Goal: Ask a question: Seek information or help from site administrators or community

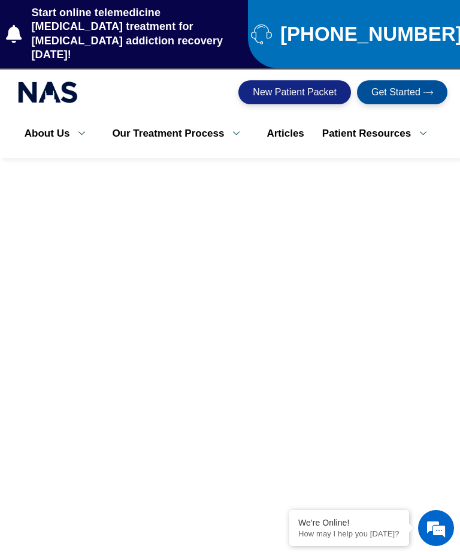
click at [426, 535] on em at bounding box center [436, 528] width 32 height 32
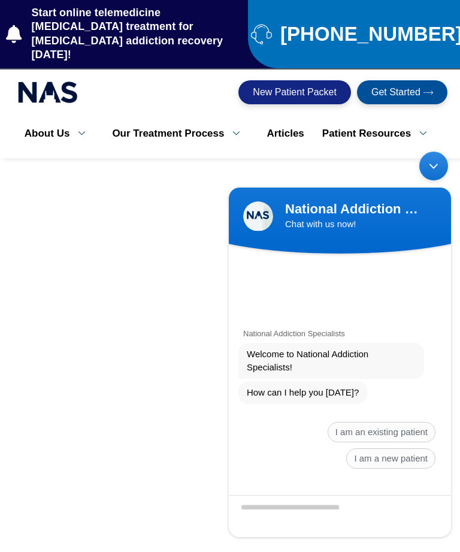
click at [405, 429] on span "I am an existing patient" at bounding box center [382, 432] width 108 height 20
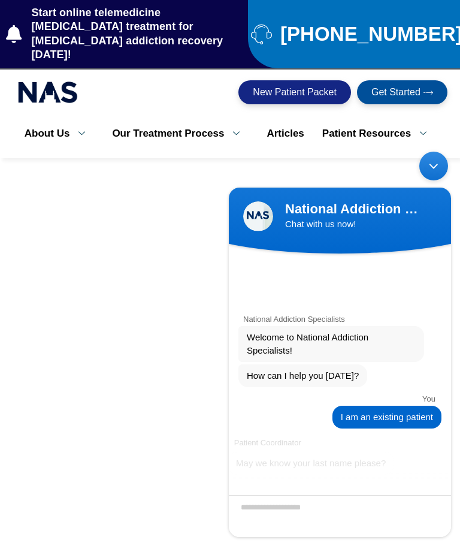
scroll to position [145, 0]
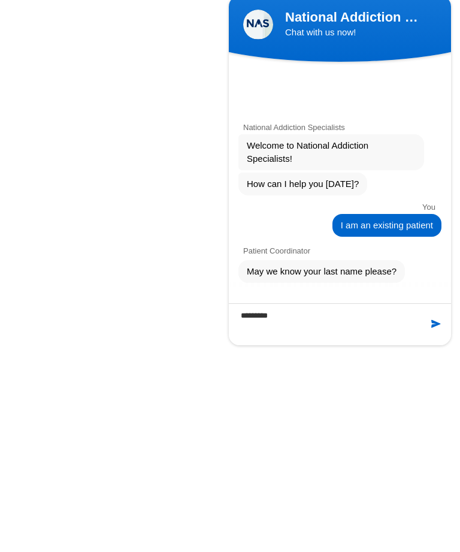
click at [440, 317] on textarea "********" at bounding box center [340, 324] width 222 height 42
click at [440, 316] on textarea "********" at bounding box center [340, 324] width 222 height 42
click at [445, 317] on textarea "********" at bounding box center [340, 324] width 222 height 42
type textarea "********"
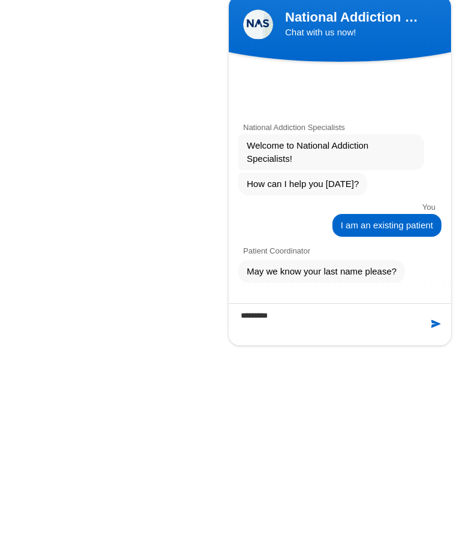
click at [447, 318] on div at bounding box center [430, 324] width 37 height 12
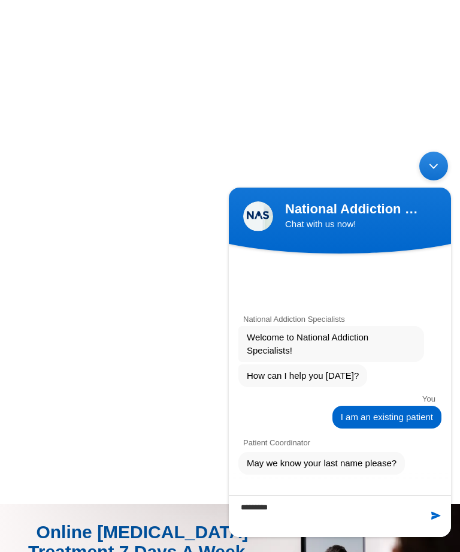
click at [431, 508] on textarea "********" at bounding box center [340, 516] width 222 height 42
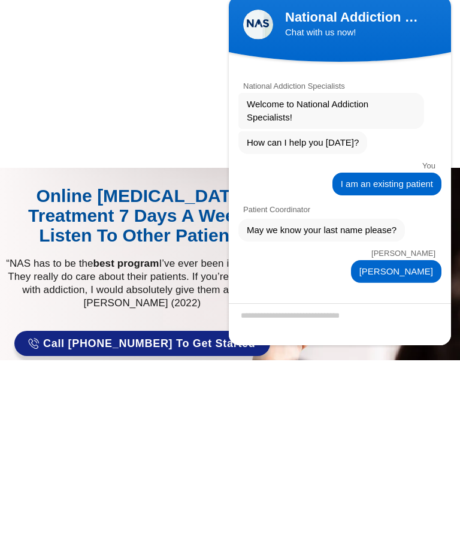
scroll to position [75, 0]
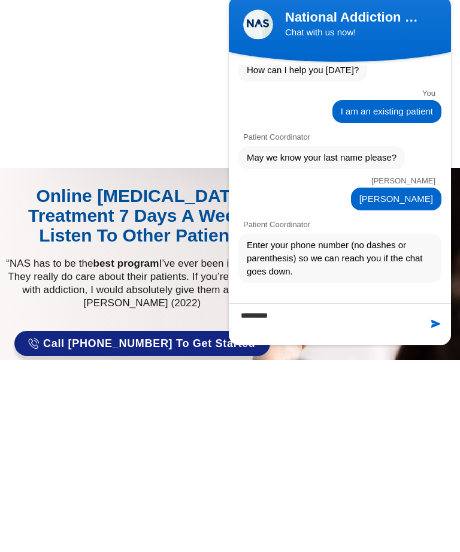
type textarea "**********"
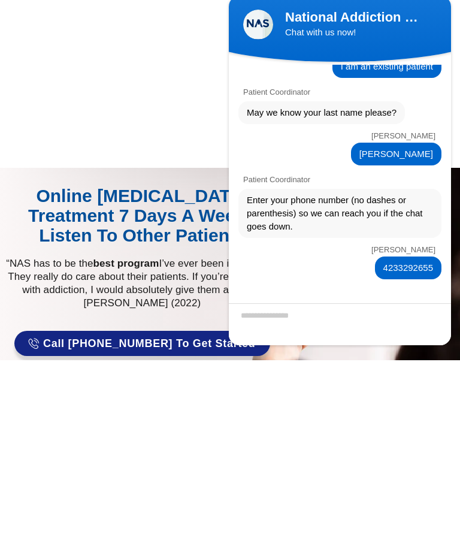
scroll to position [164, 0]
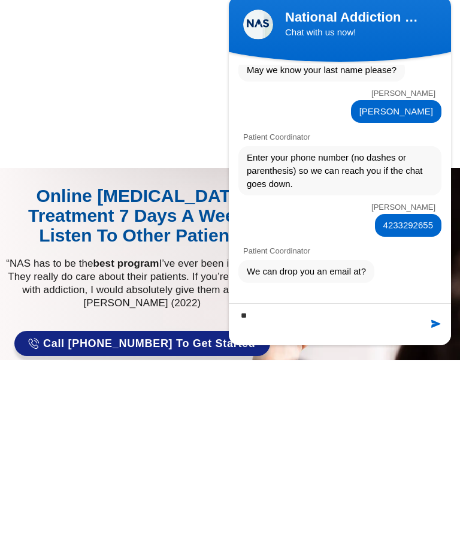
type textarea "*"
type textarea "**********"
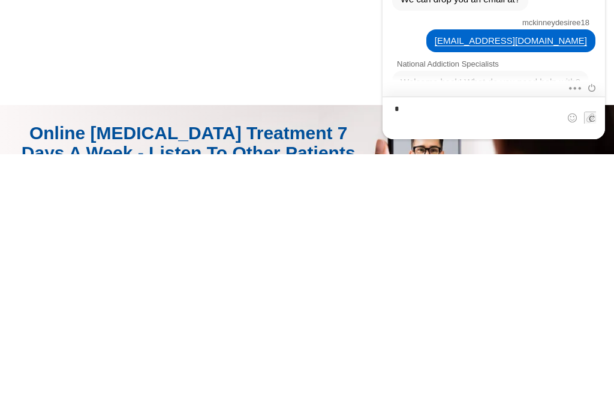
scroll to position [736, 0]
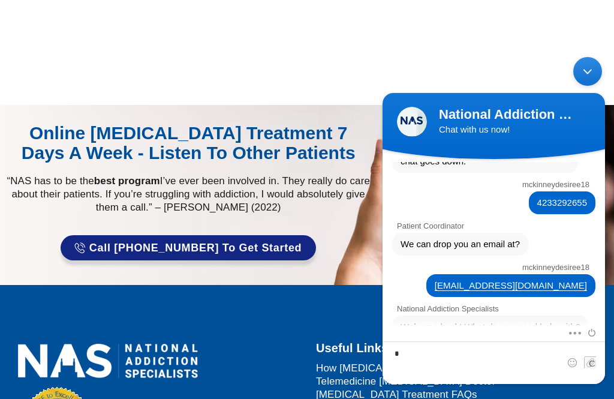
click at [446, 53] on body "National Addiction Specialists Chat with us now! National Addiction Specialists…" at bounding box center [494, 219] width 234 height 339
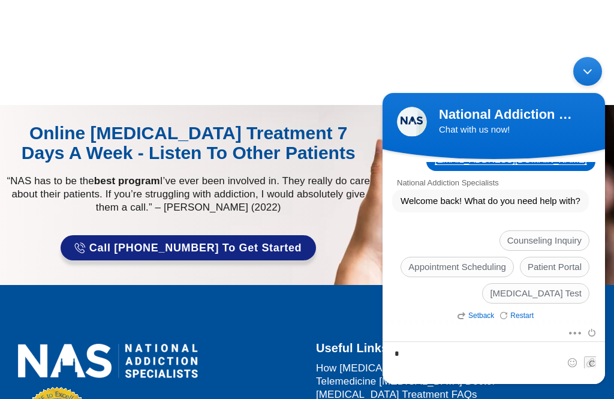
scroll to position [388, 0]
click at [460, 234] on span "Counseling Inquiry" at bounding box center [544, 240] width 90 height 20
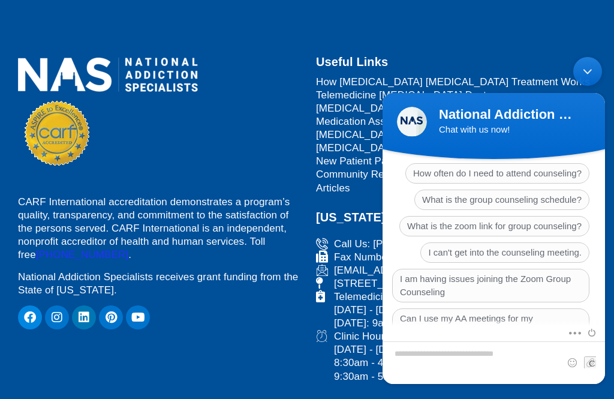
scroll to position [575, 0]
click at [460, 233] on span "What is the zoom link for group counseling?" at bounding box center [494, 227] width 190 height 20
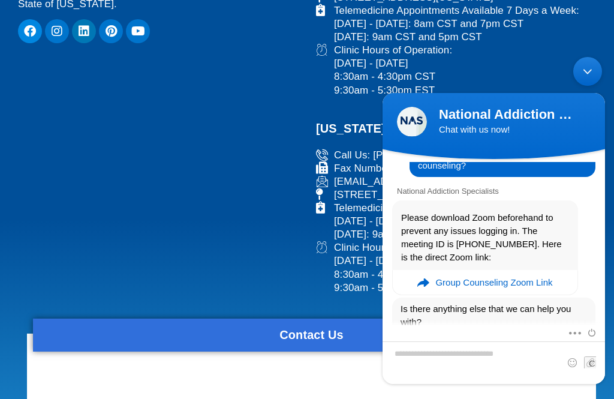
scroll to position [573, 0]
click at [460, 64] on body "National Addiction Specialists Chat with us now! National Addiction Specialists…" at bounding box center [494, 219] width 234 height 339
click at [248, 216] on div "CARF International accreditation demonstrates a program’s quality, transparency…" at bounding box center [159, 27] width 295 height 523
click at [247, 215] on div "CARF International accreditation demonstrates a program’s quality, transparency…" at bounding box center [159, 27] width 295 height 523
click at [258, 211] on div "CARF International accreditation demonstrates a program’s quality, transparency…" at bounding box center [159, 27] width 295 height 523
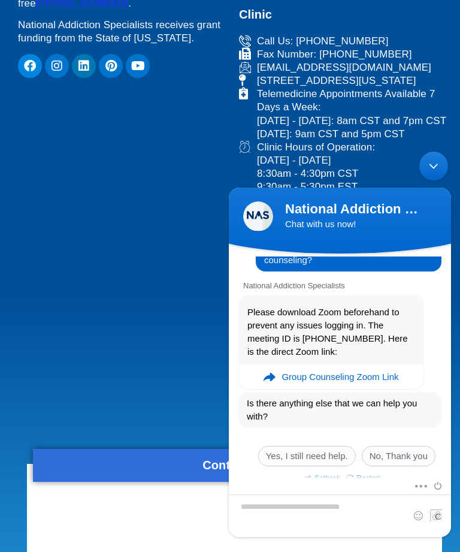
scroll to position [410, 0]
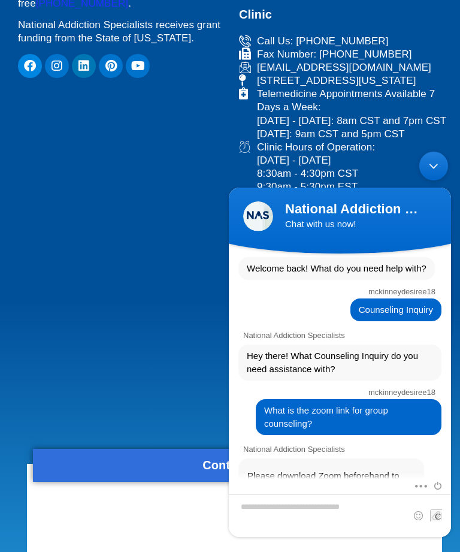
click at [369, 288] on div "mckinneydesiree18 Counseling Inquiry" at bounding box center [340, 300] width 222 height 41
click at [374, 291] on div "mckinneydesiree18 Counseling Inquiry" at bounding box center [340, 300] width 222 height 41
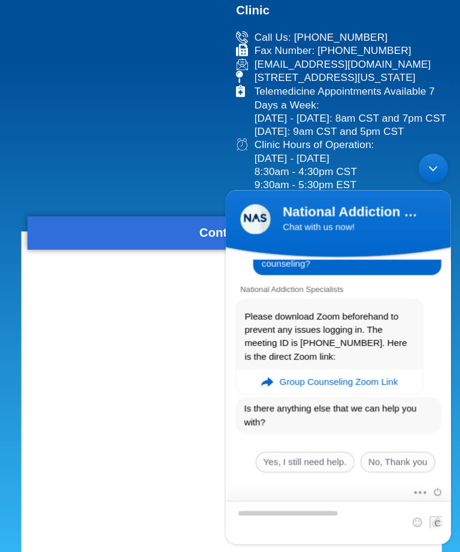
scroll to position [642, 0]
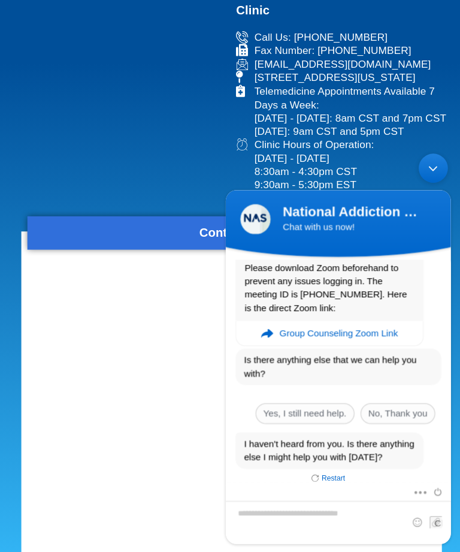
click at [309, 404] on span "Yes, I still need help." at bounding box center [304, 410] width 98 height 20
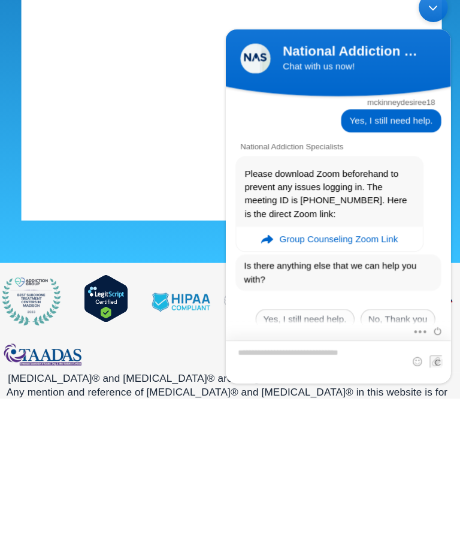
scroll to position [788, 0]
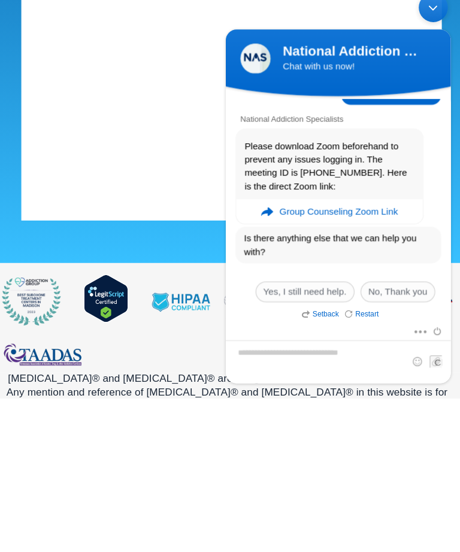
click at [332, 282] on span "Yes, I still need help." at bounding box center [304, 288] width 98 height 20
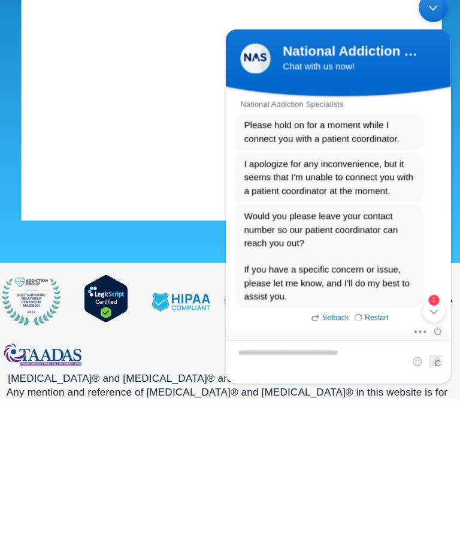
scroll to position [1081, 0]
click at [438, 301] on div "1" at bounding box center [431, 308] width 22 height 22
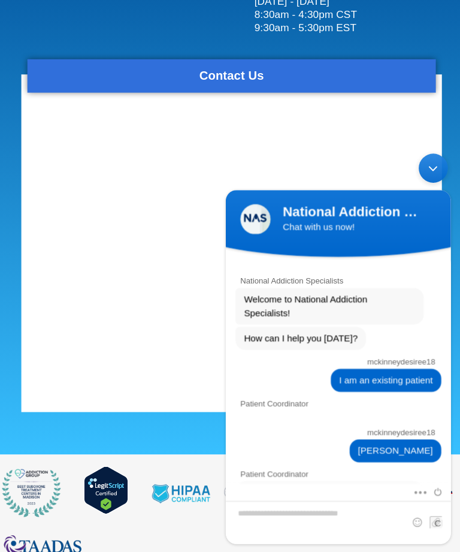
scroll to position [0, 0]
click at [318, 516] on textarea "Type your message and hit 'Enter'" at bounding box center [336, 517] width 222 height 43
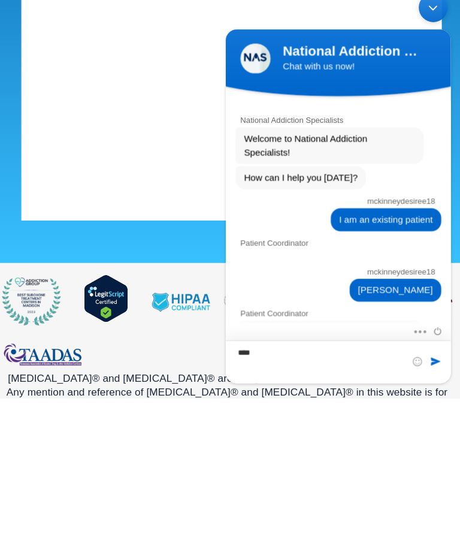
type textarea "****"
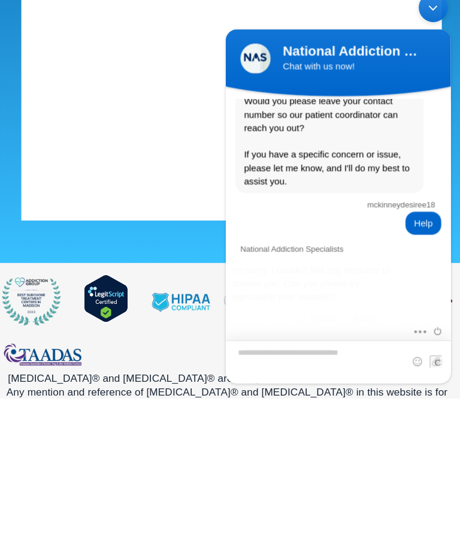
scroll to position [1196, 0]
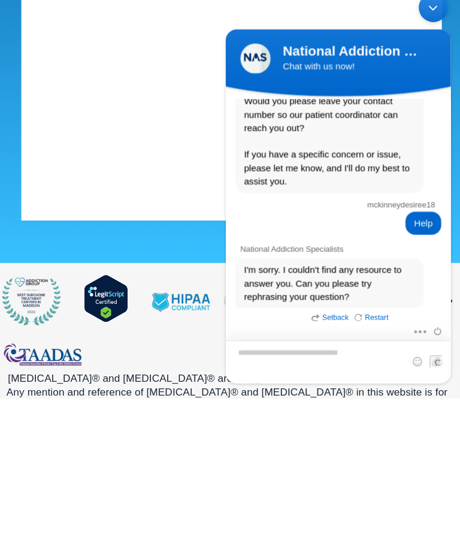
click at [329, 358] on textarea "Type your message and hit 'Enter'" at bounding box center [336, 357] width 222 height 43
type textarea "********"
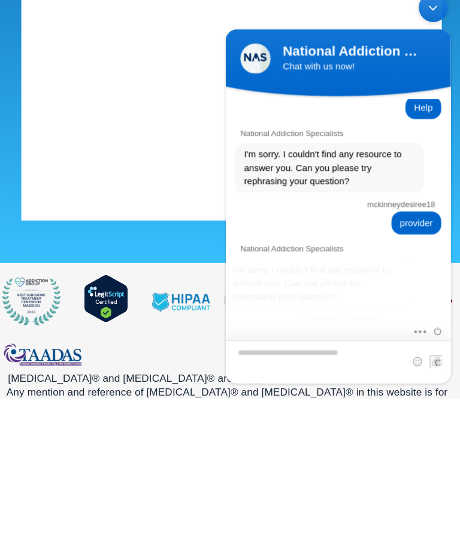
scroll to position [1311, 0]
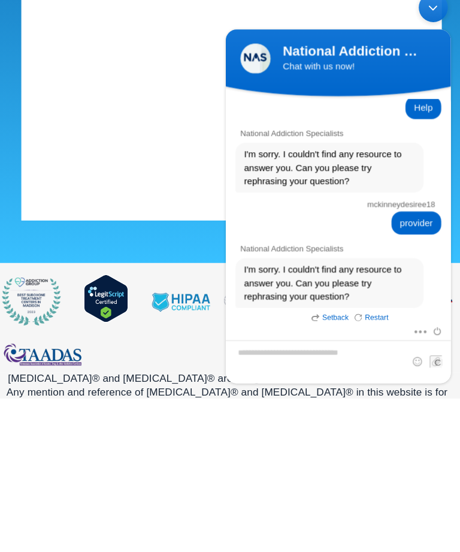
click at [436, 17] on div "Minimize live chat window" at bounding box center [430, 7] width 29 height 29
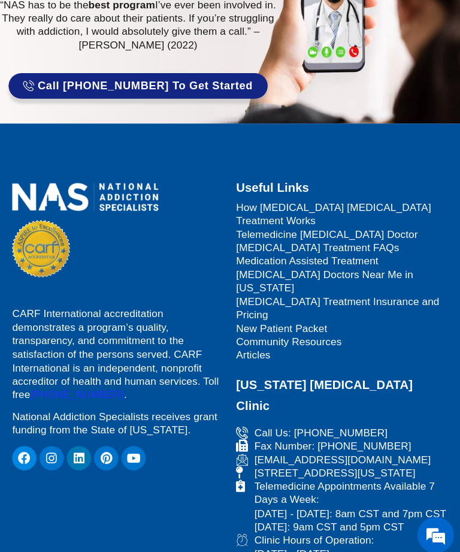
scroll to position [931, 0]
click at [403, 265] on span "[MEDICAL_DATA] Doctors Near Me in [US_STATE]" at bounding box center [343, 278] width 209 height 26
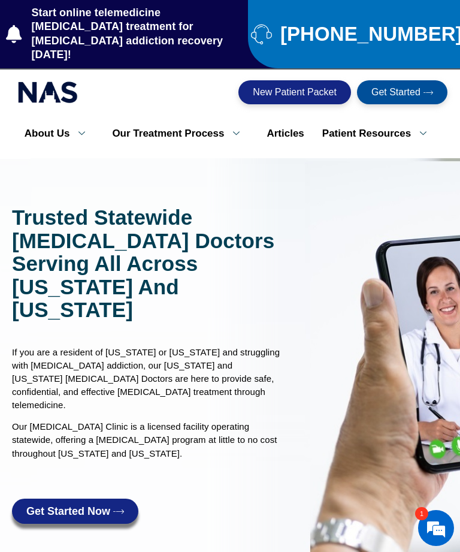
click at [131, 182] on link "Online [MEDICAL_DATA] Clinic" at bounding box center [106, 186] width 180 height 31
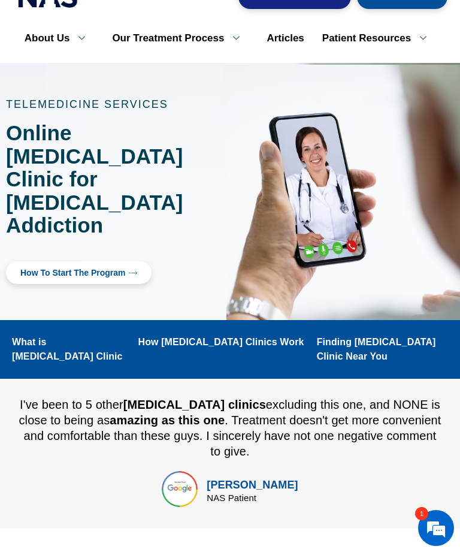
scroll to position [101, 0]
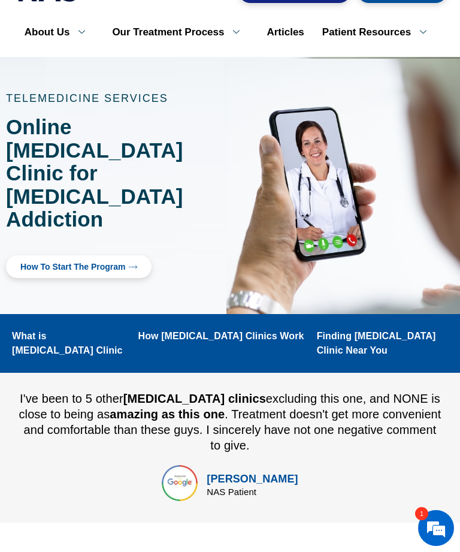
click at [240, 197] on div at bounding box center [345, 185] width 230 height 197
click at [287, 87] on div at bounding box center [345, 185] width 230 height 197
click at [292, 20] on link "Articles" at bounding box center [285, 32] width 55 height 25
